Goal: Task Accomplishment & Management: Manage account settings

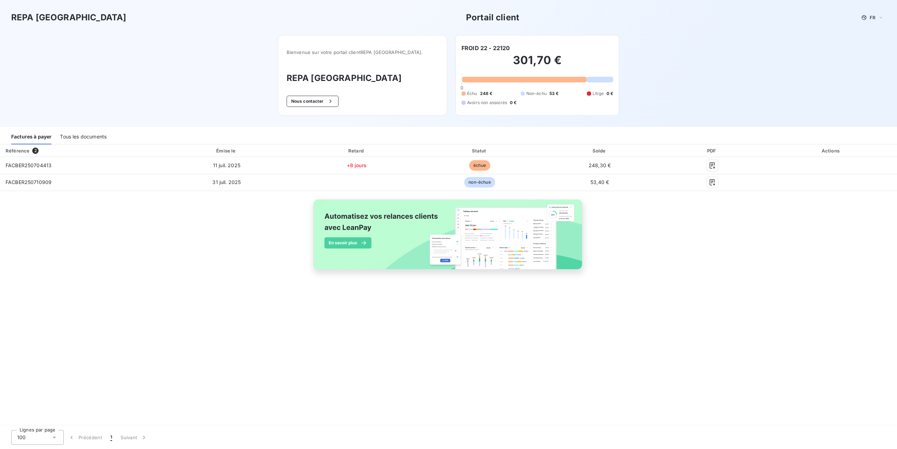
click at [84, 138] on div "Tous les documents" at bounding box center [83, 137] width 47 height 15
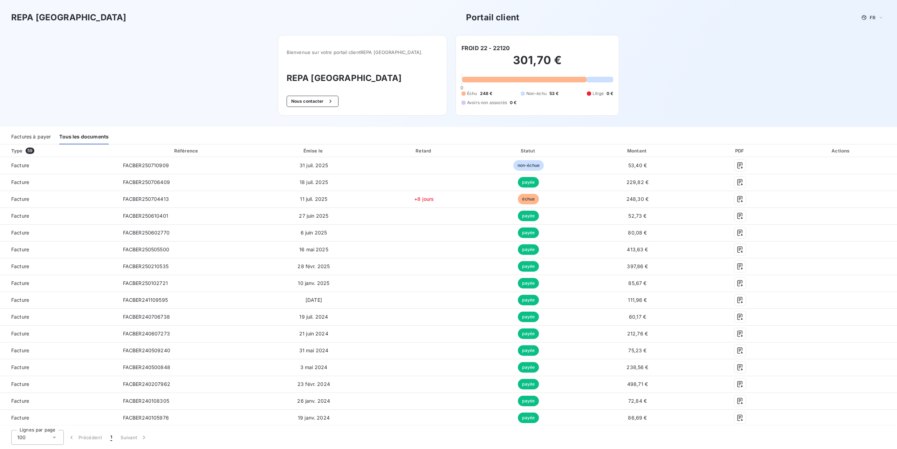
click at [36, 138] on div "Factures à payer" at bounding box center [31, 137] width 40 height 15
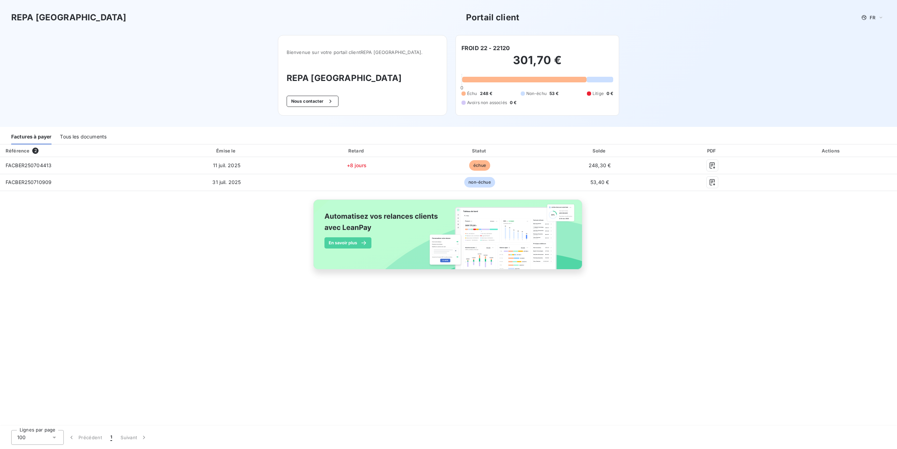
click at [87, 137] on div "Tous les documents" at bounding box center [83, 137] width 47 height 15
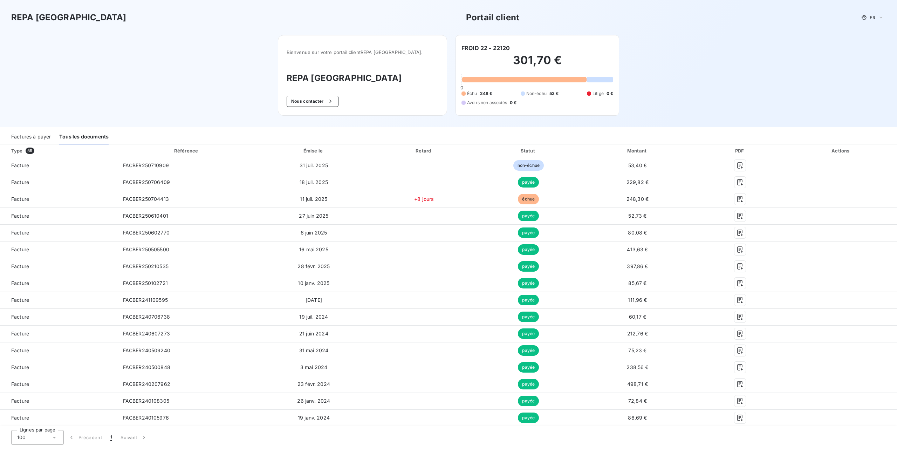
click at [34, 136] on div "Factures à payer" at bounding box center [31, 137] width 40 height 15
